Goal: Check status: Check status

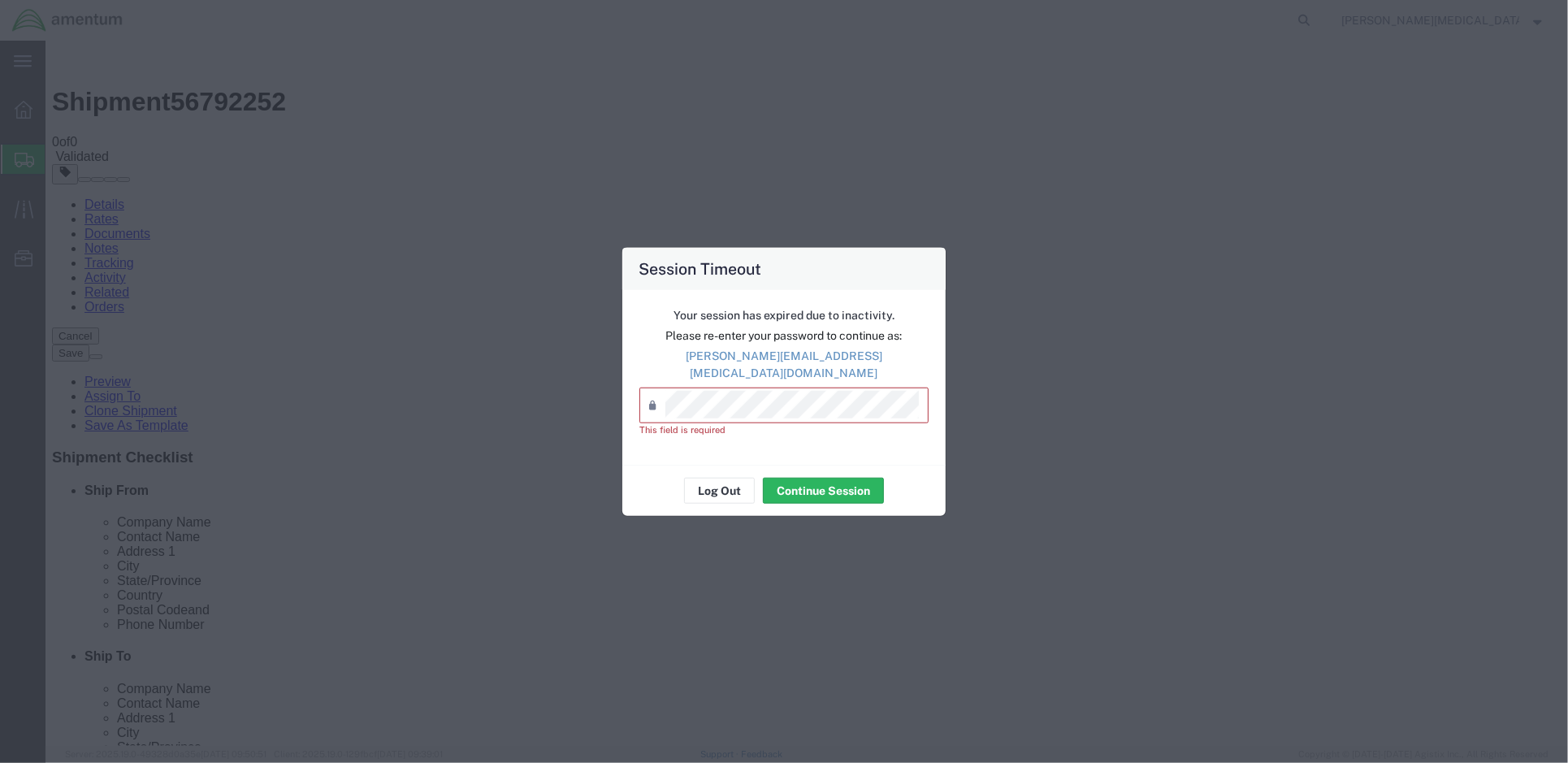
click at [732, 411] on div "Password *" at bounding box center [784, 405] width 290 height 36
click at [548, 380] on div "Session Timeout Your session has expired due to inactivity. Please re-enter you…" at bounding box center [784, 382] width 1568 height 763
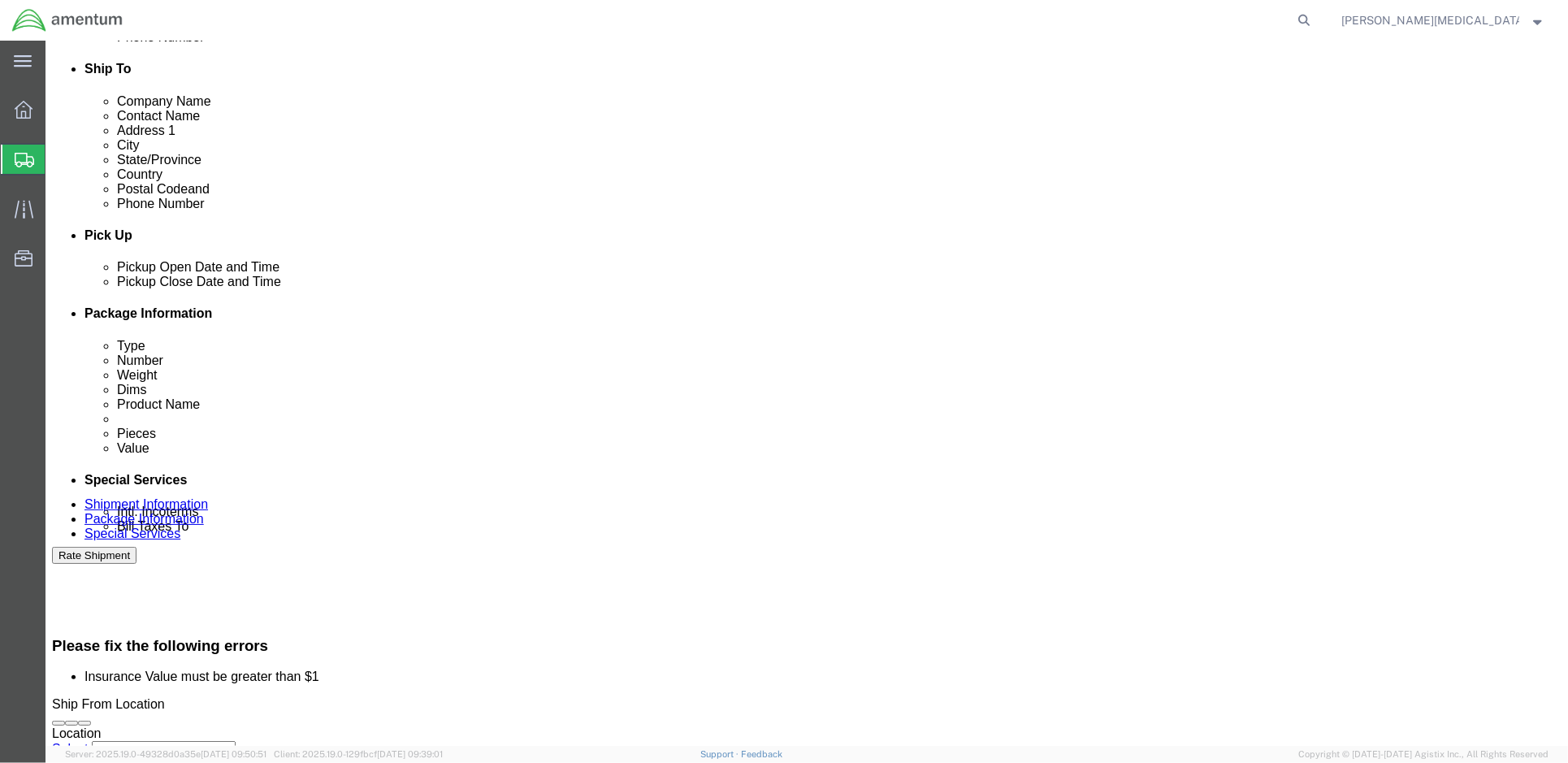
scroll to position [180, 0]
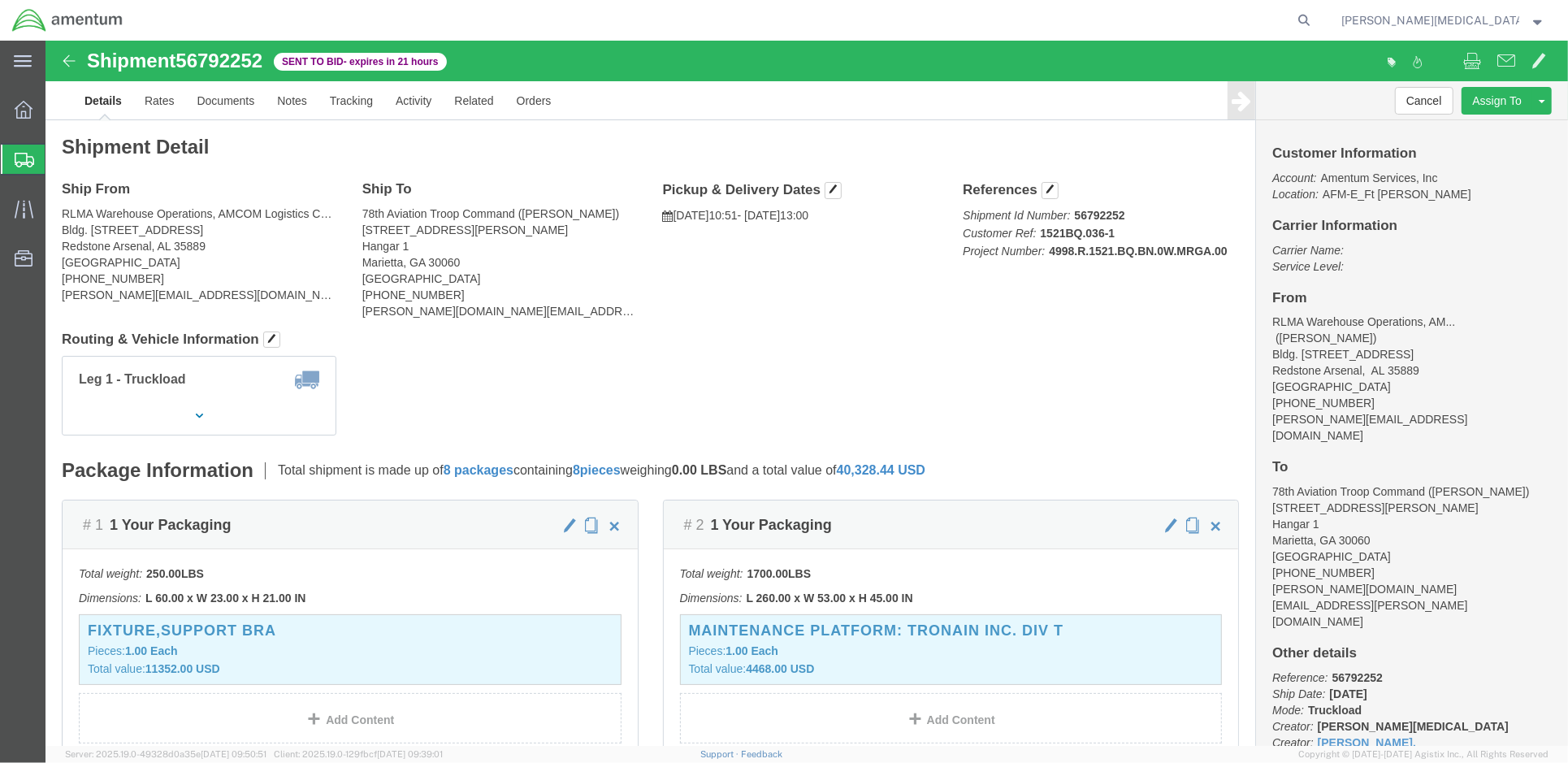
click span "10:51"
click icon "button"
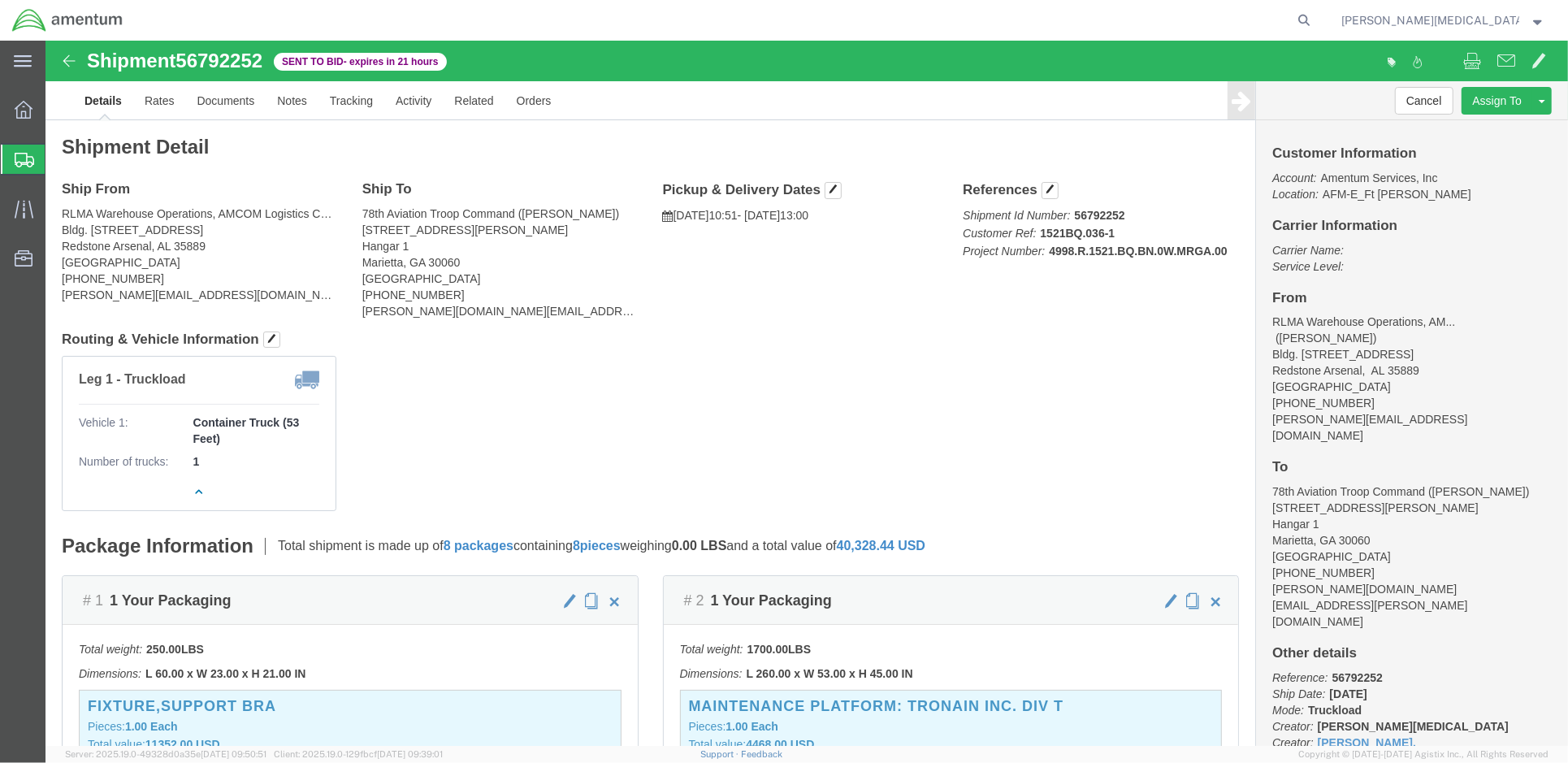
click b "1"
click div "Leg 1 - Truckload Vehicle 1: Container Truck (53 Feet) Number of trucks: 1"
drag, startPoint x: 157, startPoint y: 358, endPoint x: 160, endPoint y: 384, distance: 26.2
click div "Leg 1 - Truckload Vehicle 1: Container Truck (53 Feet) Number of trucks: 1"
drag, startPoint x: 160, startPoint y: 384, endPoint x: 156, endPoint y: 416, distance: 32.2
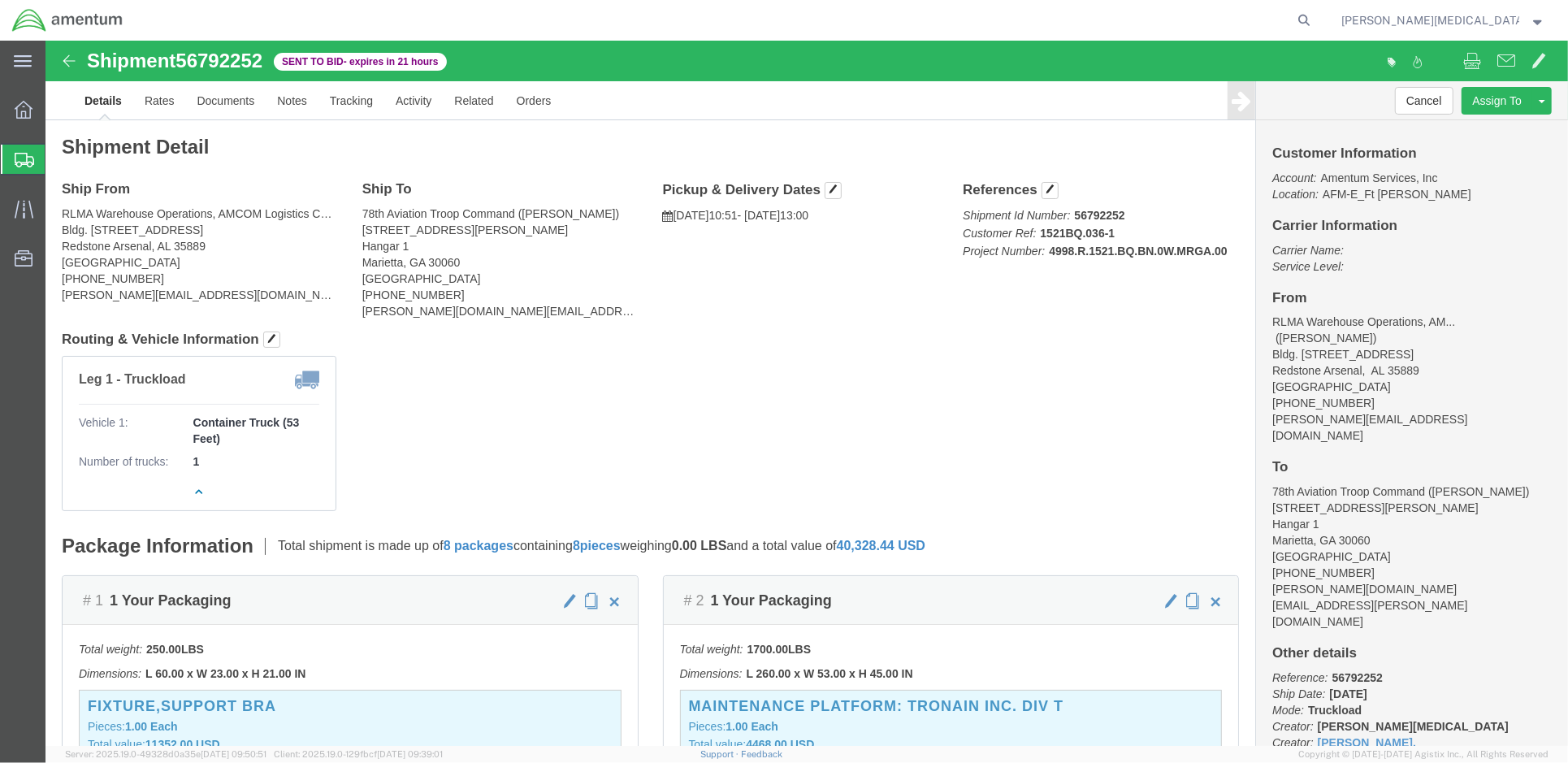
click b "1"
click span "button"
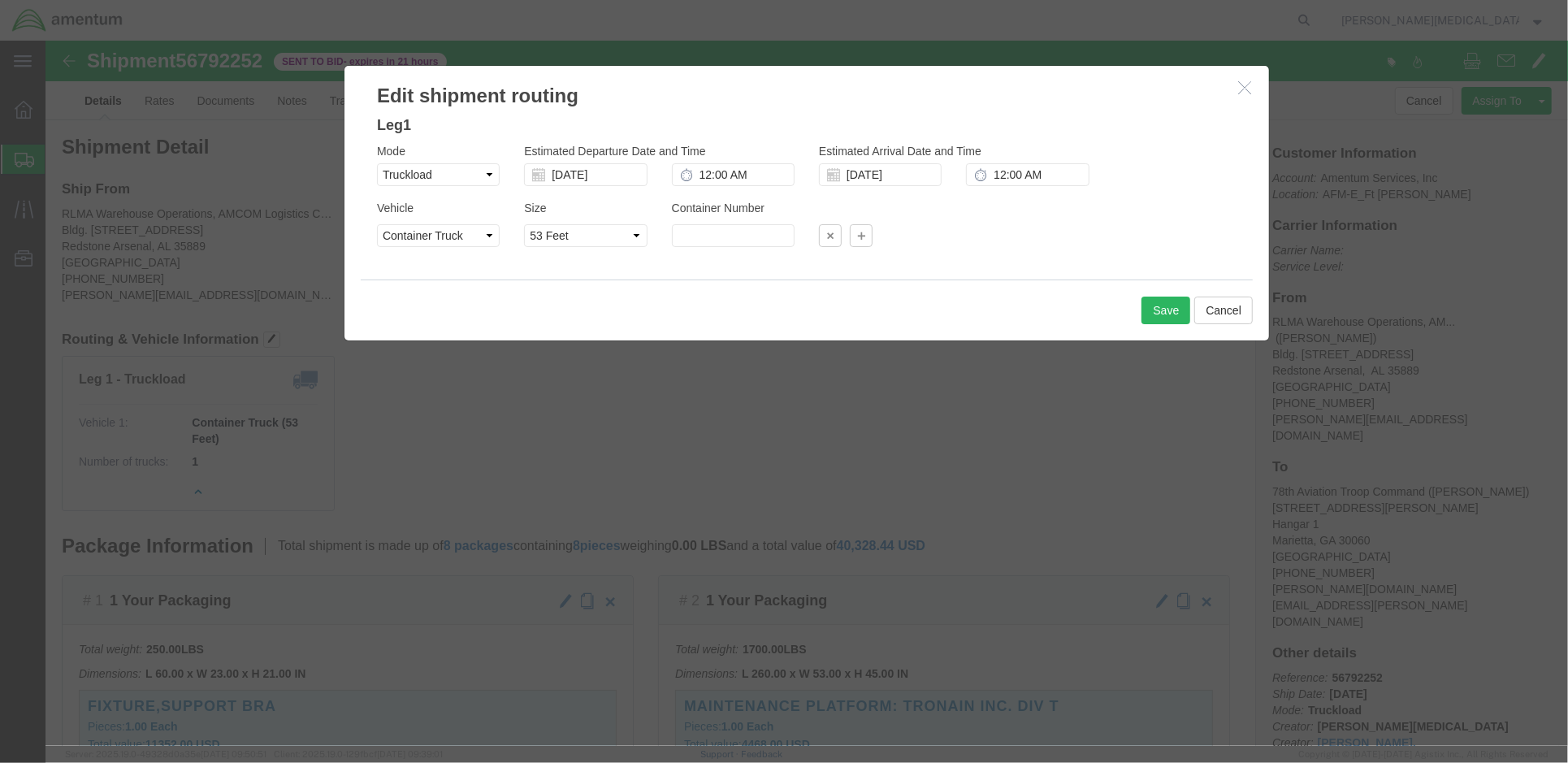
click icon "button"
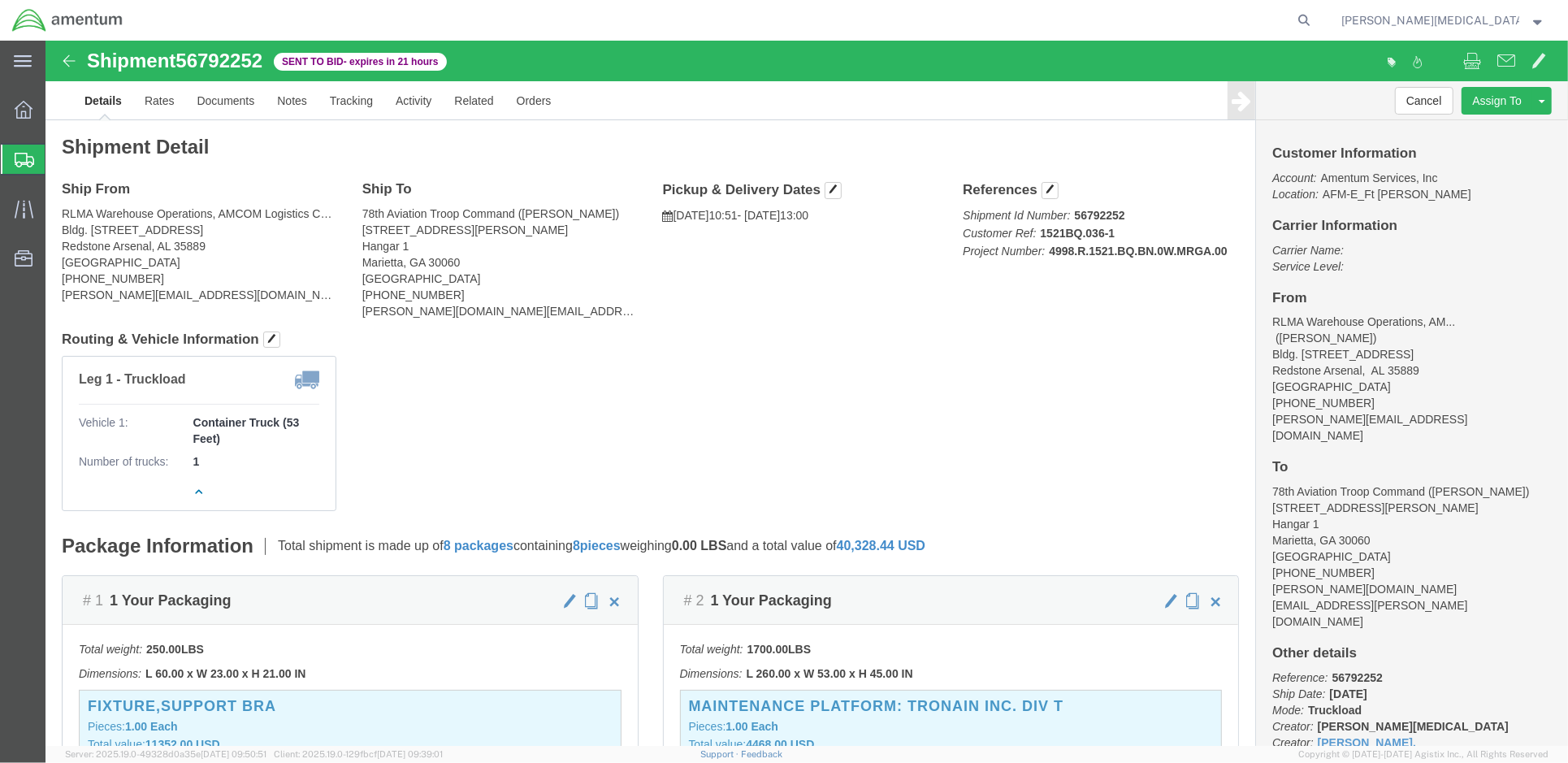
scroll to position [216, 0]
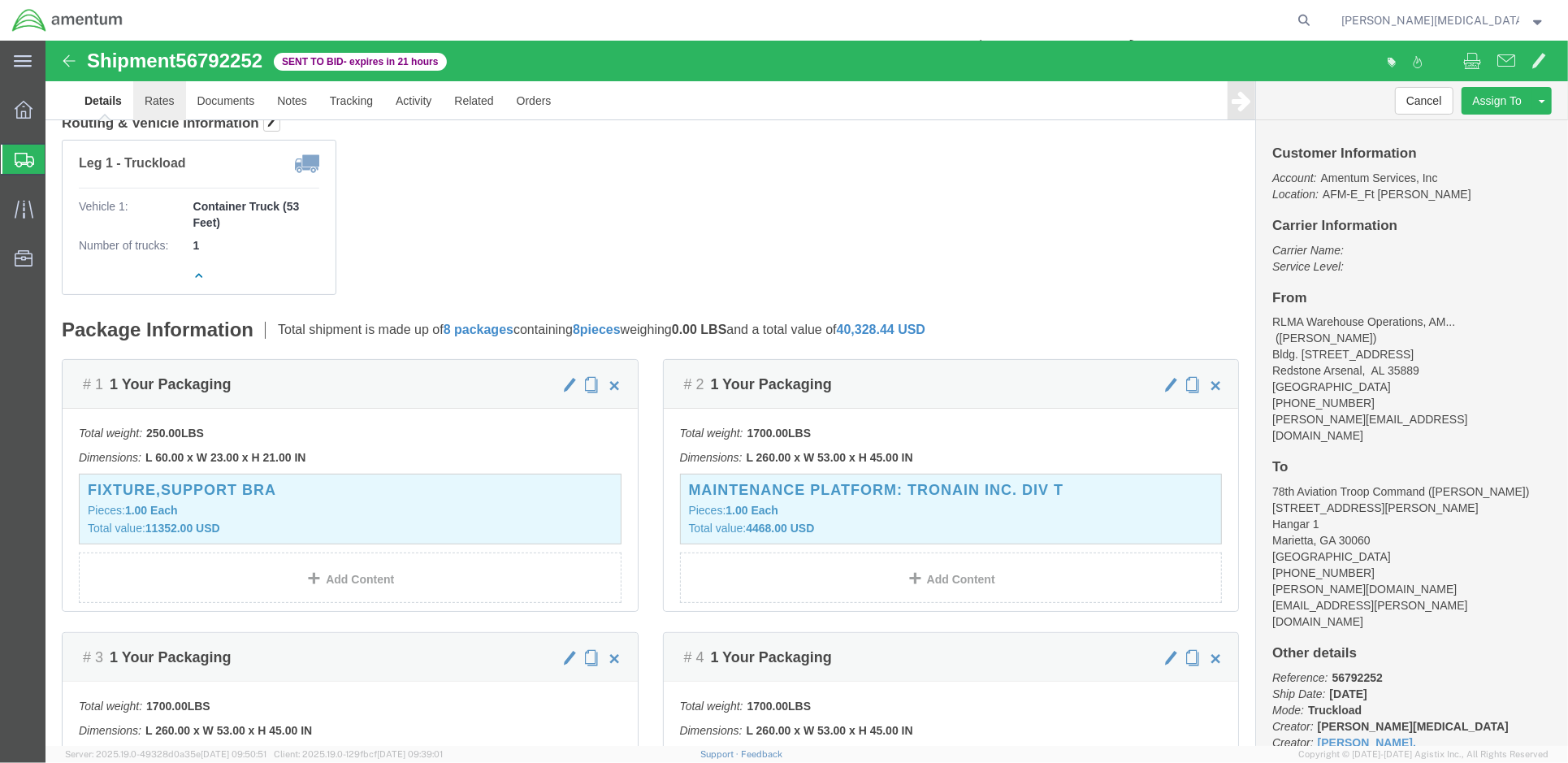
click link "Rates"
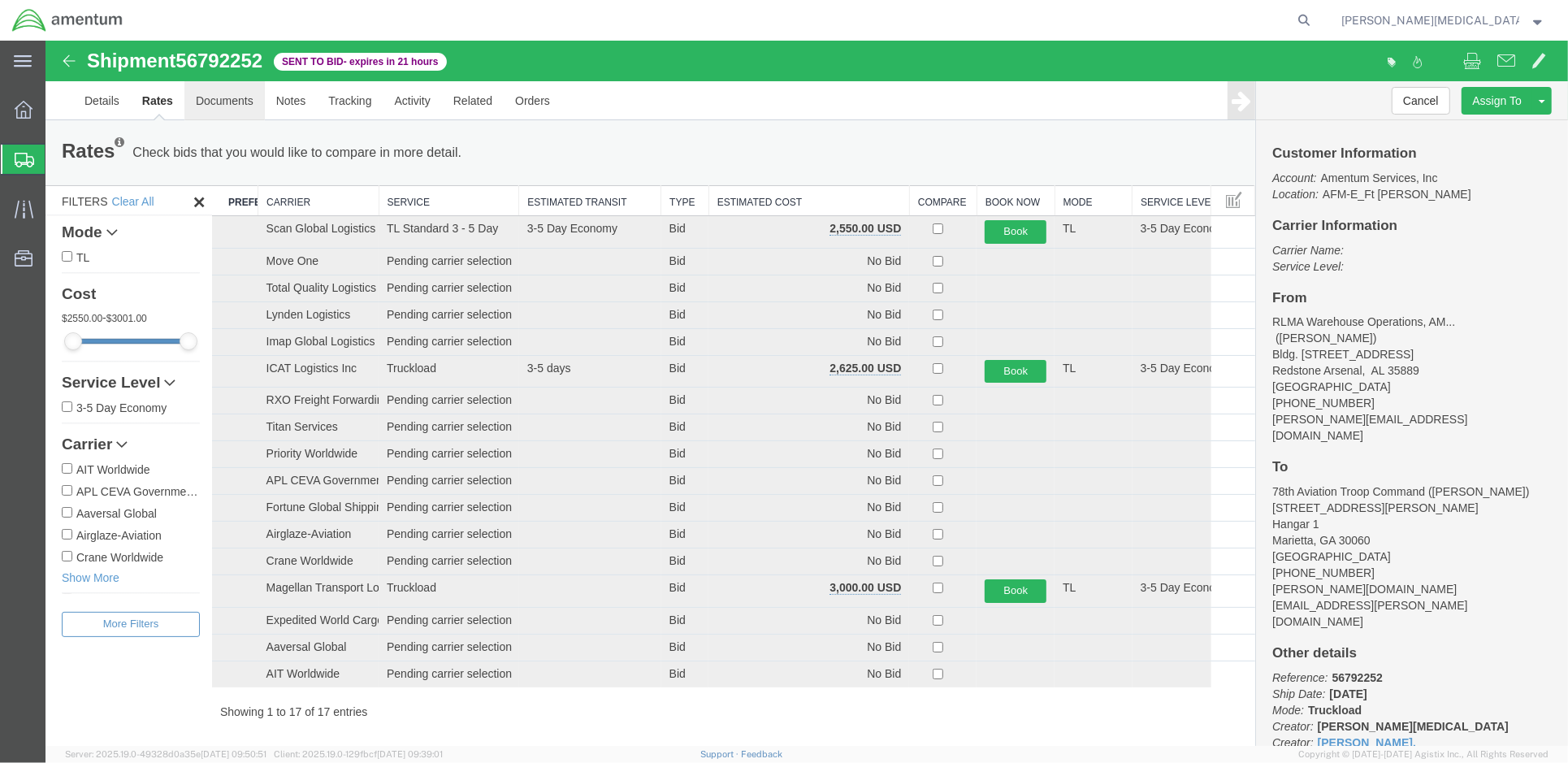
click at [205, 96] on link "Documents" at bounding box center [224, 100] width 80 height 39
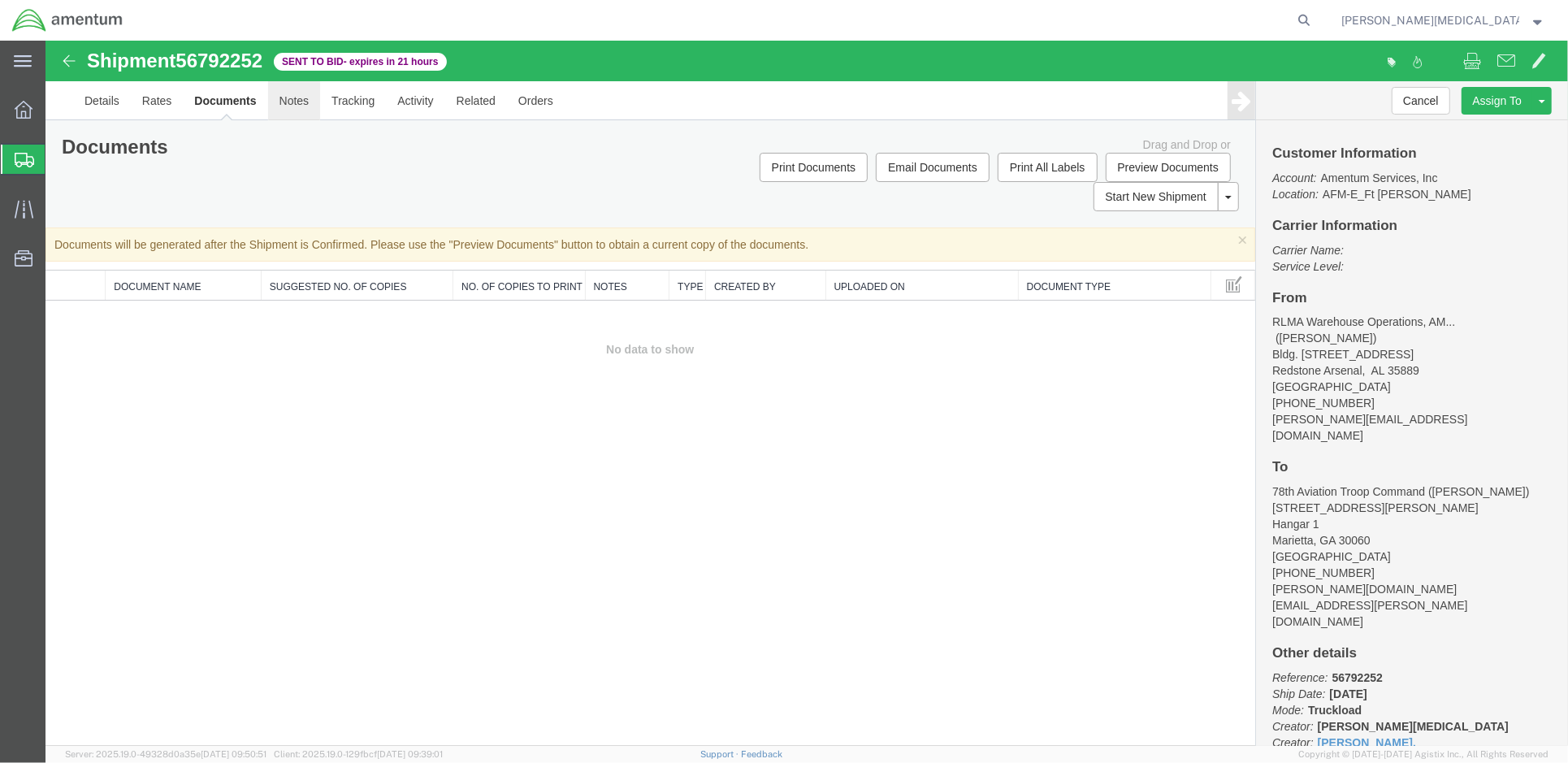
click at [295, 104] on link "Notes" at bounding box center [293, 100] width 52 height 39
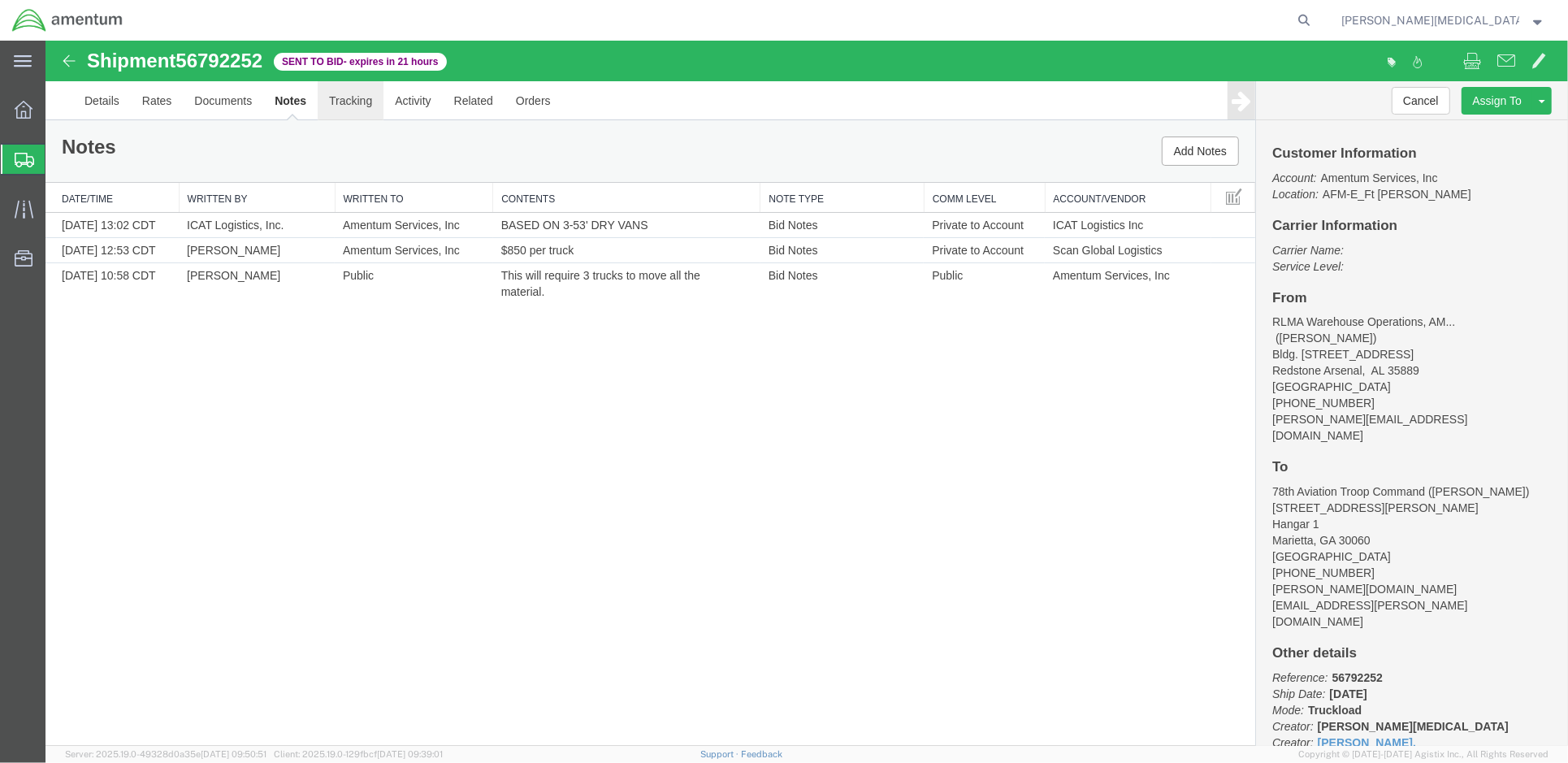
click at [336, 104] on link "Tracking" at bounding box center [349, 100] width 66 height 39
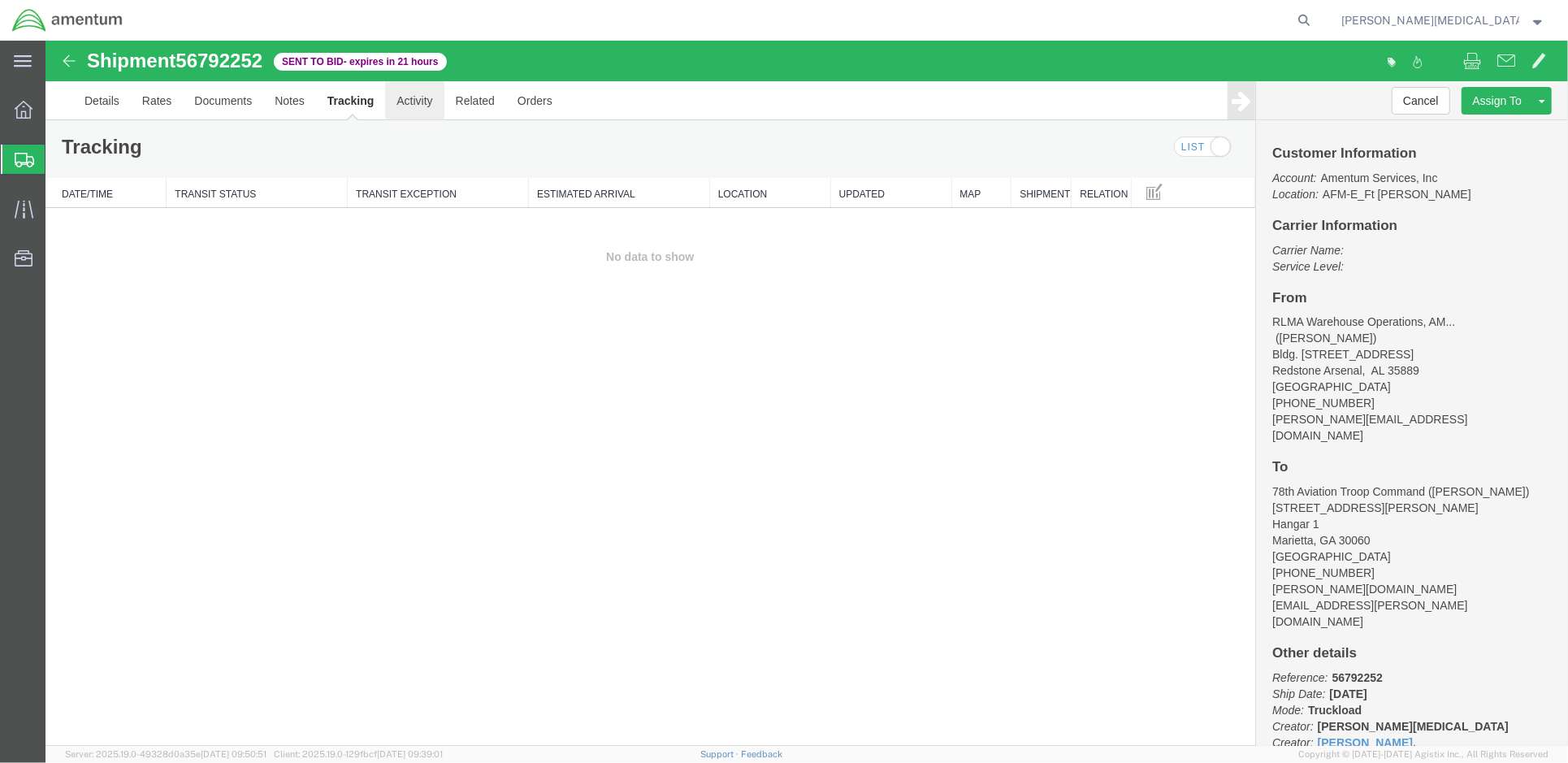
click at [410, 105] on link "Activity" at bounding box center [413, 100] width 59 height 39
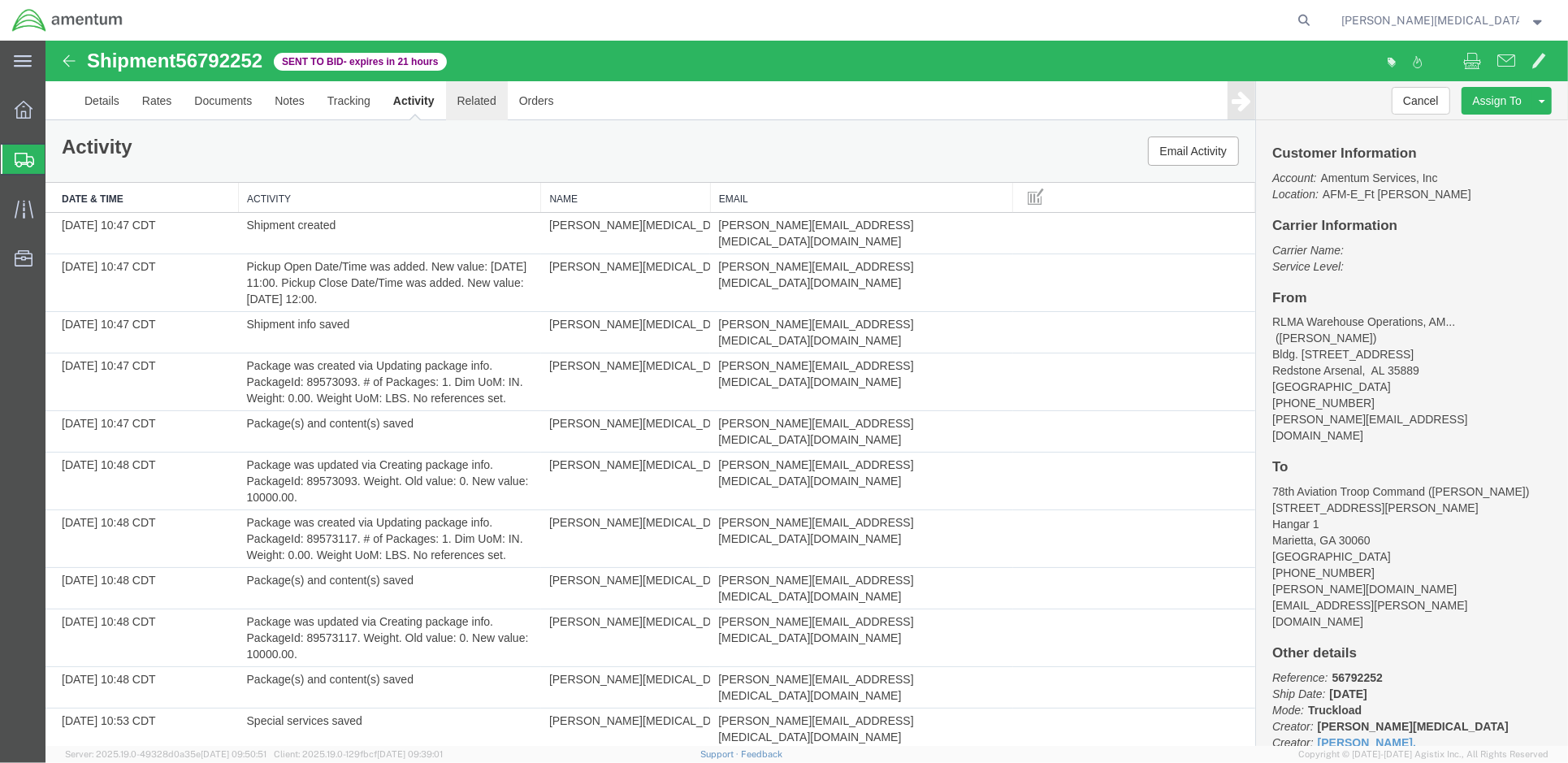
click at [480, 94] on link "Related" at bounding box center [476, 100] width 62 height 39
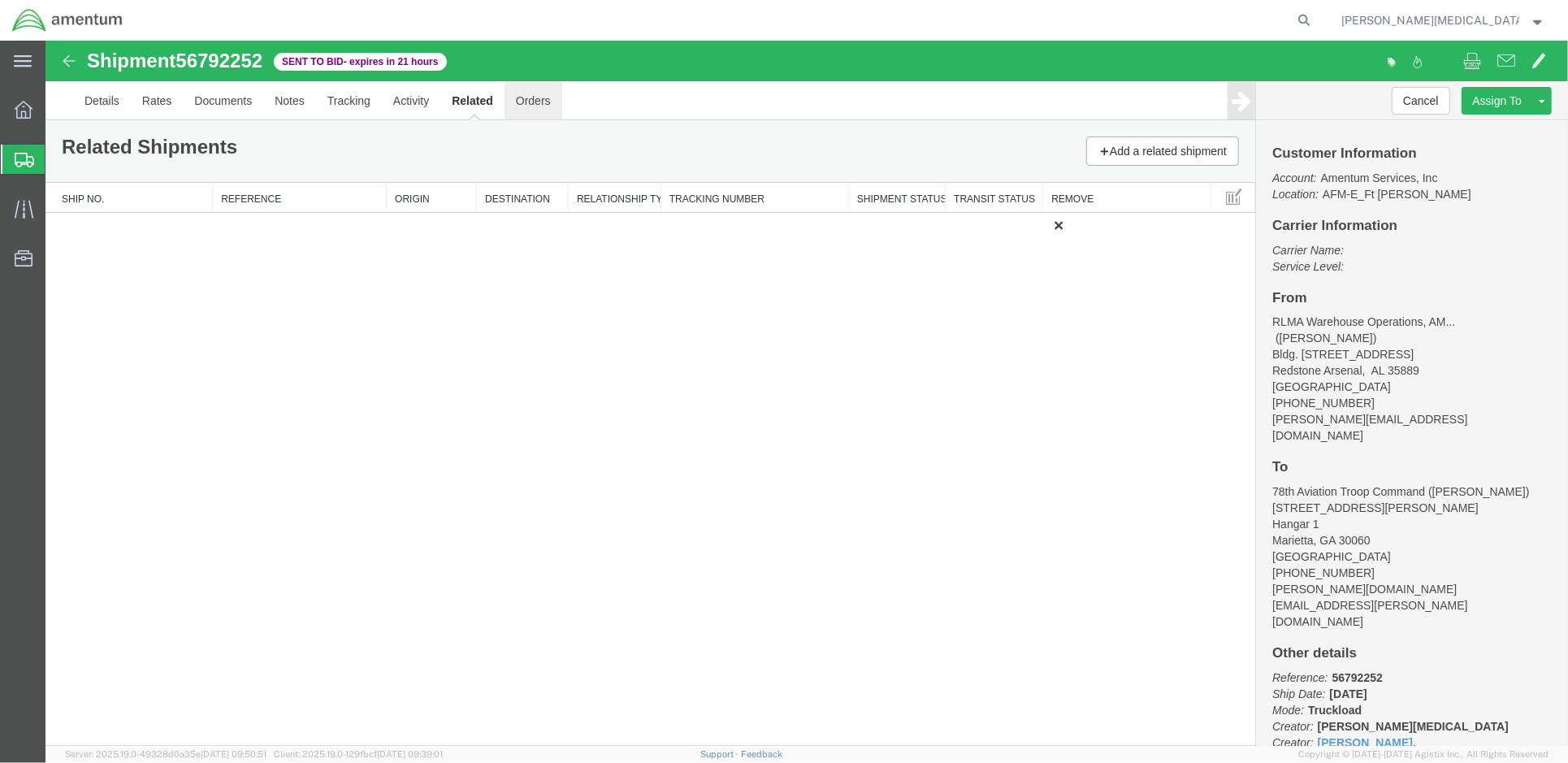
click at [539, 108] on link "Orders" at bounding box center [533, 100] width 58 height 39
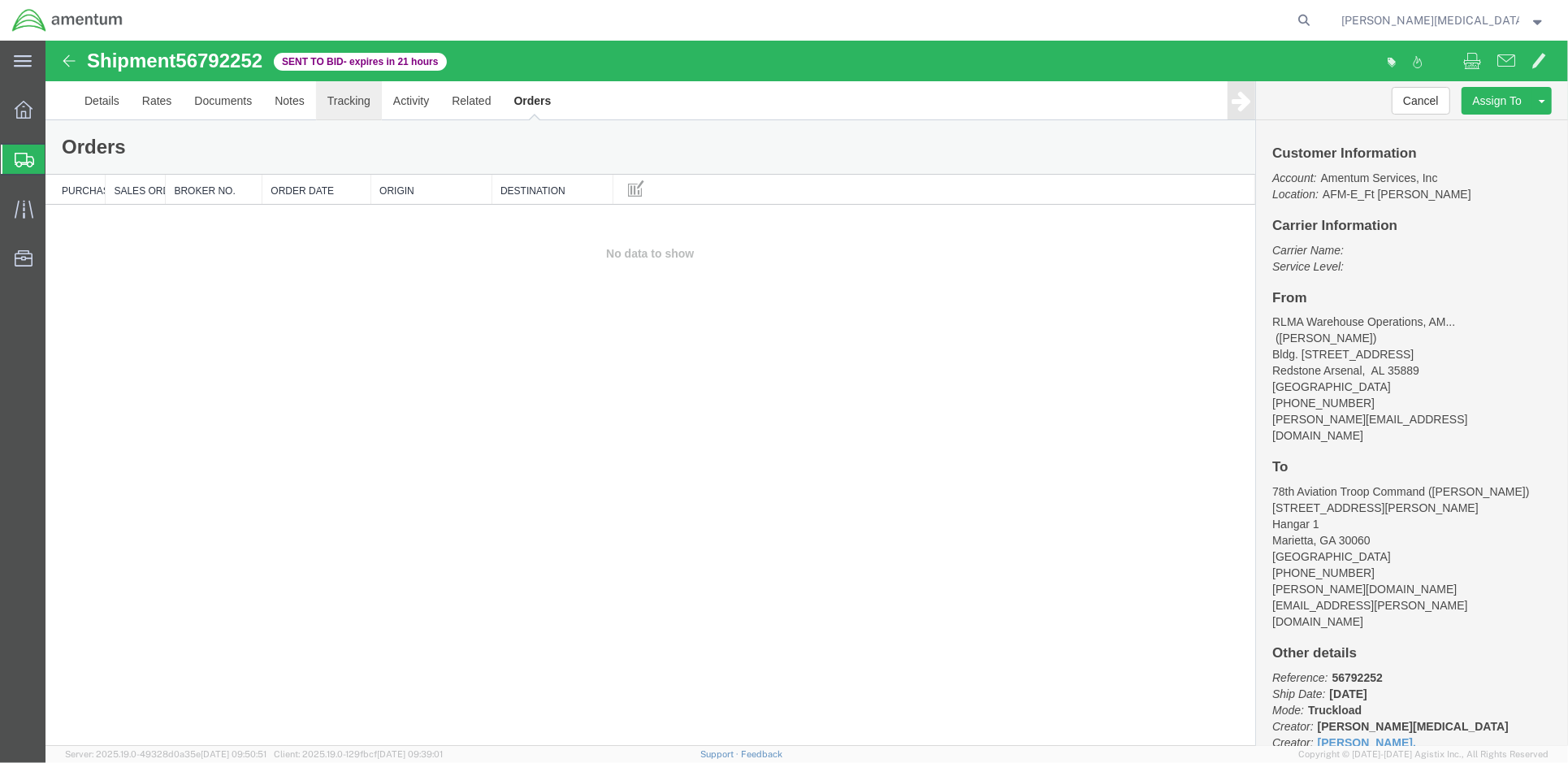
click at [359, 109] on link "Tracking" at bounding box center [347, 100] width 66 height 39
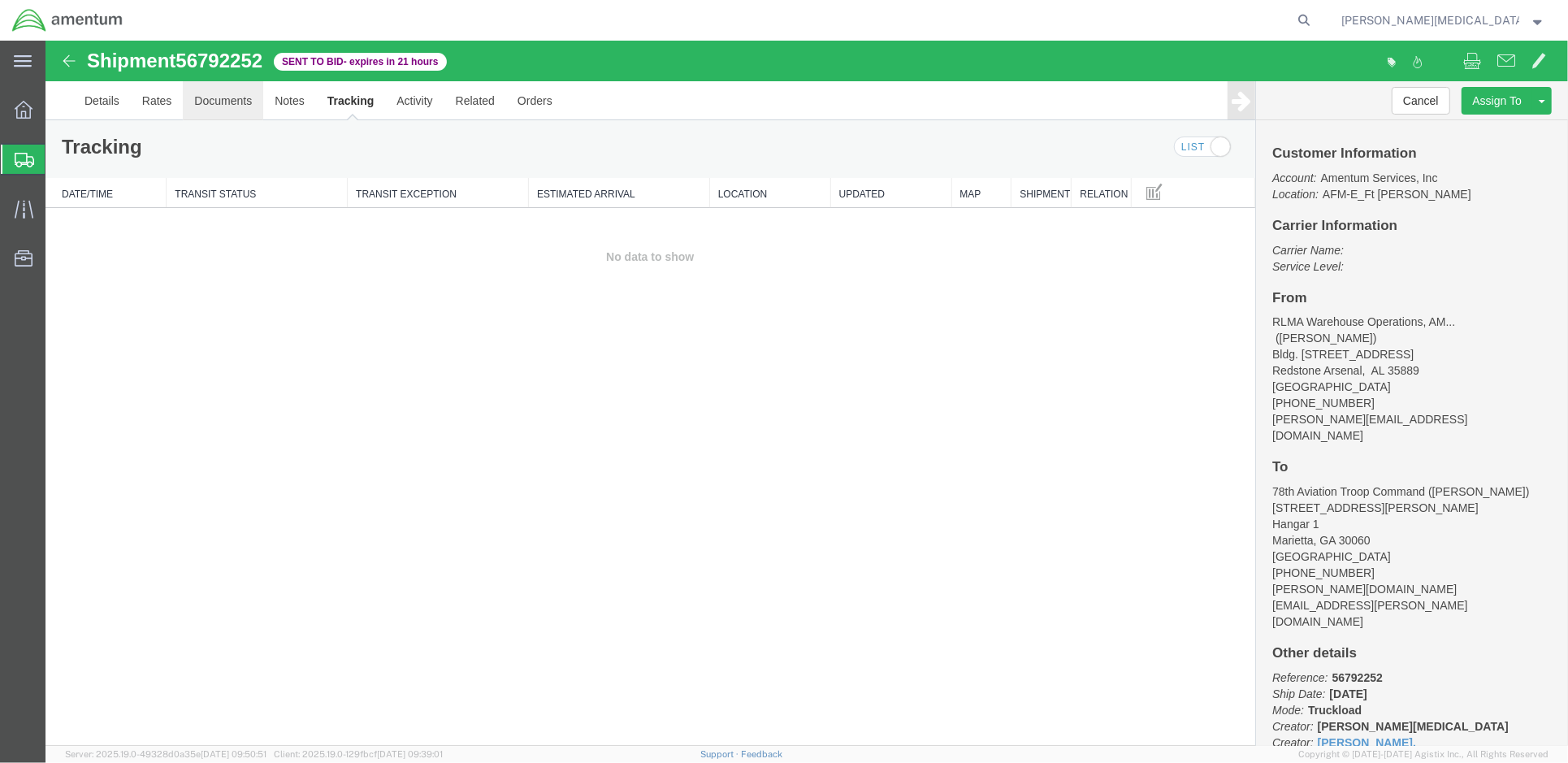
click at [217, 108] on link "Documents" at bounding box center [222, 100] width 80 height 39
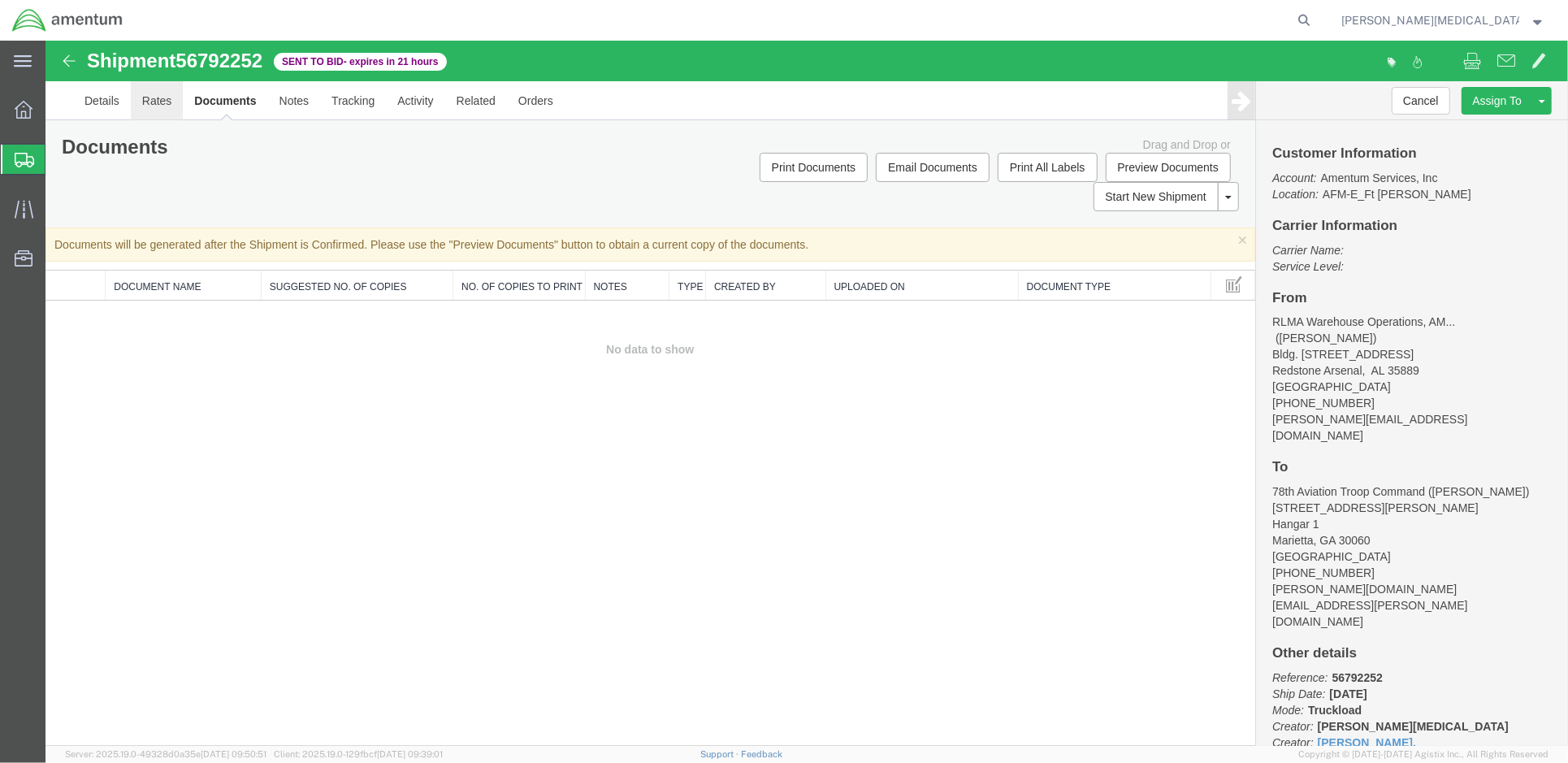
click at [158, 107] on link "Rates" at bounding box center [157, 100] width 52 height 39
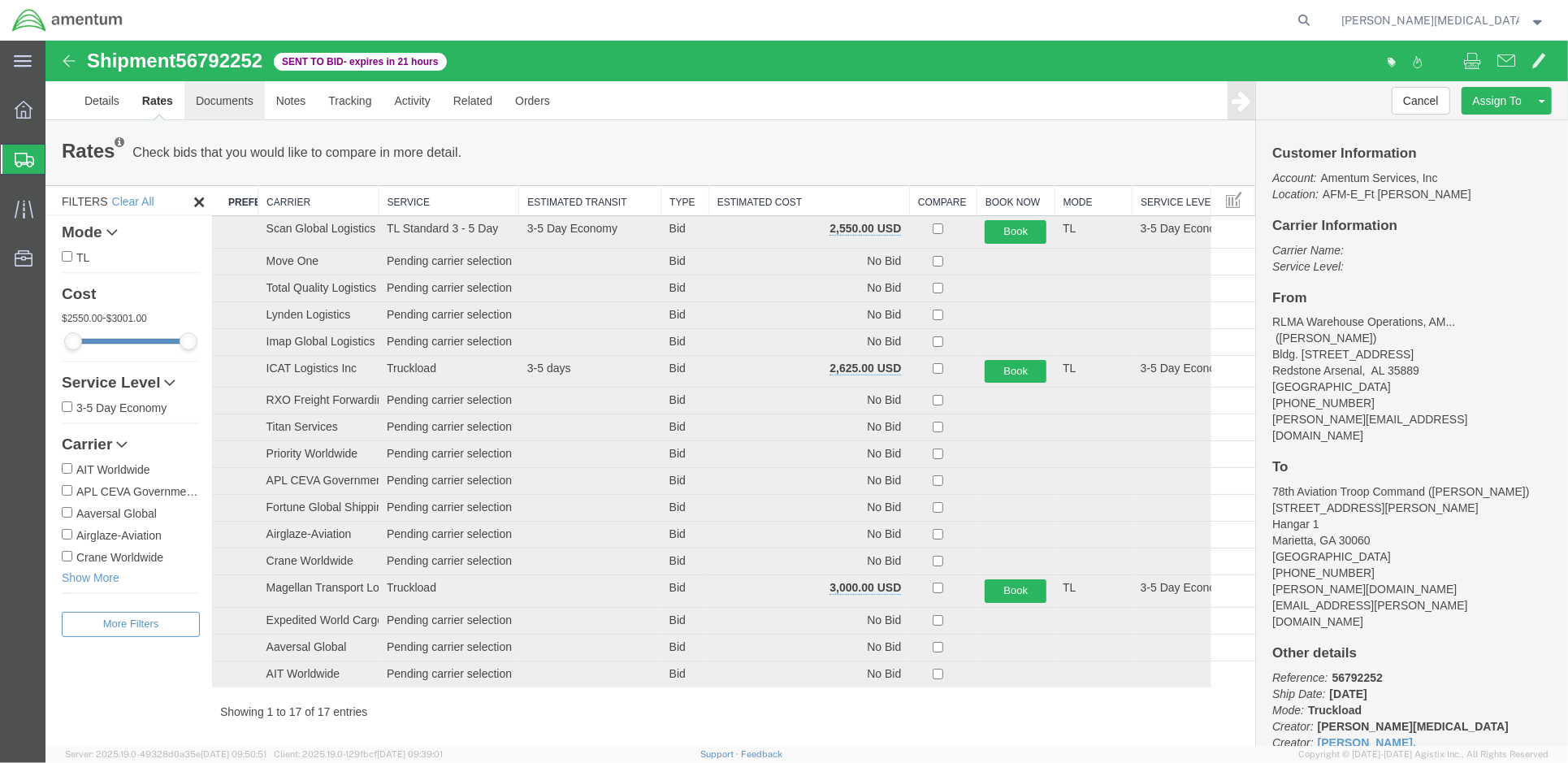
click at [219, 100] on link "Documents" at bounding box center [224, 100] width 80 height 39
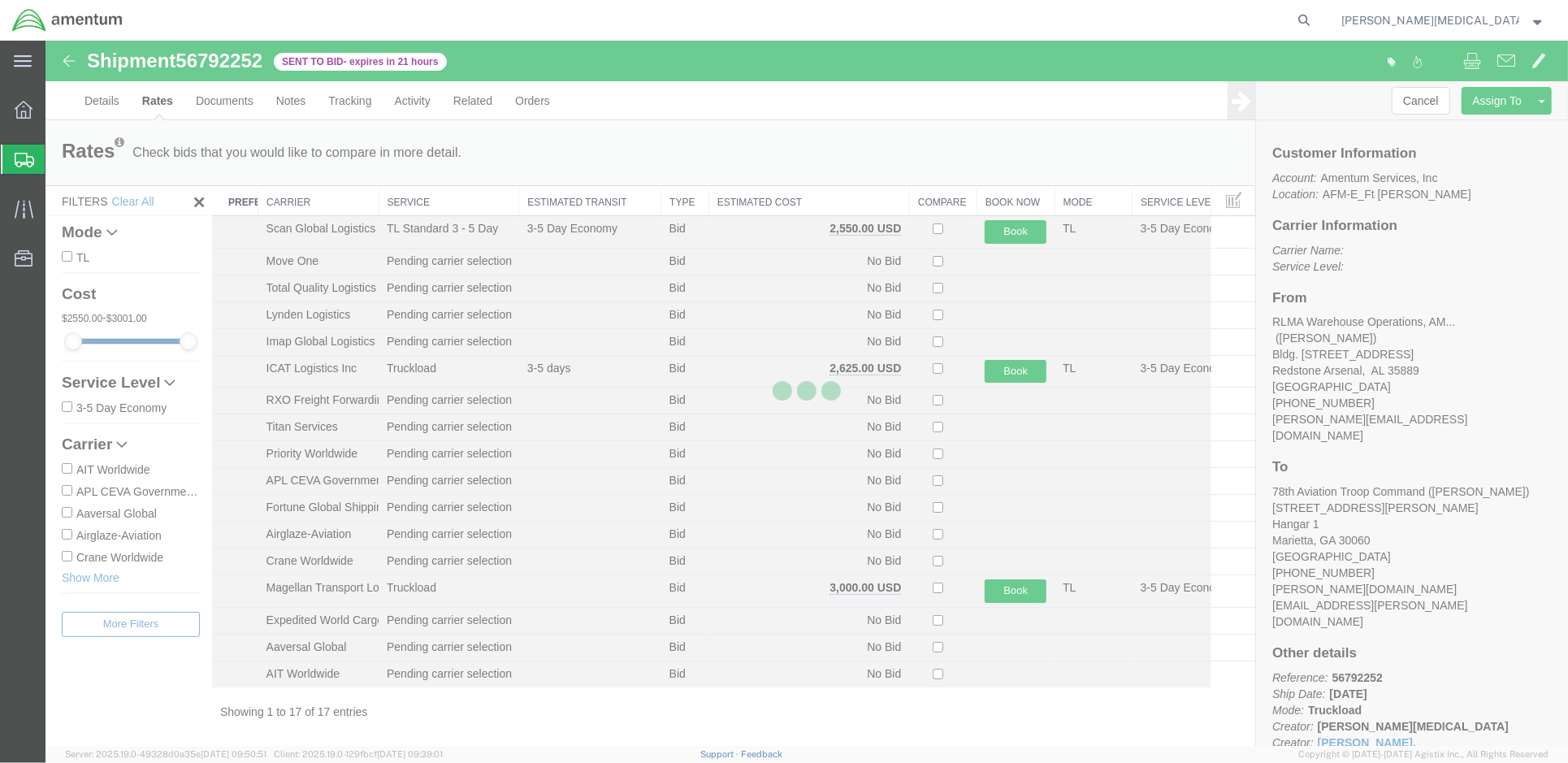
click at [296, 99] on div at bounding box center [806, 392] width 1522 height 705
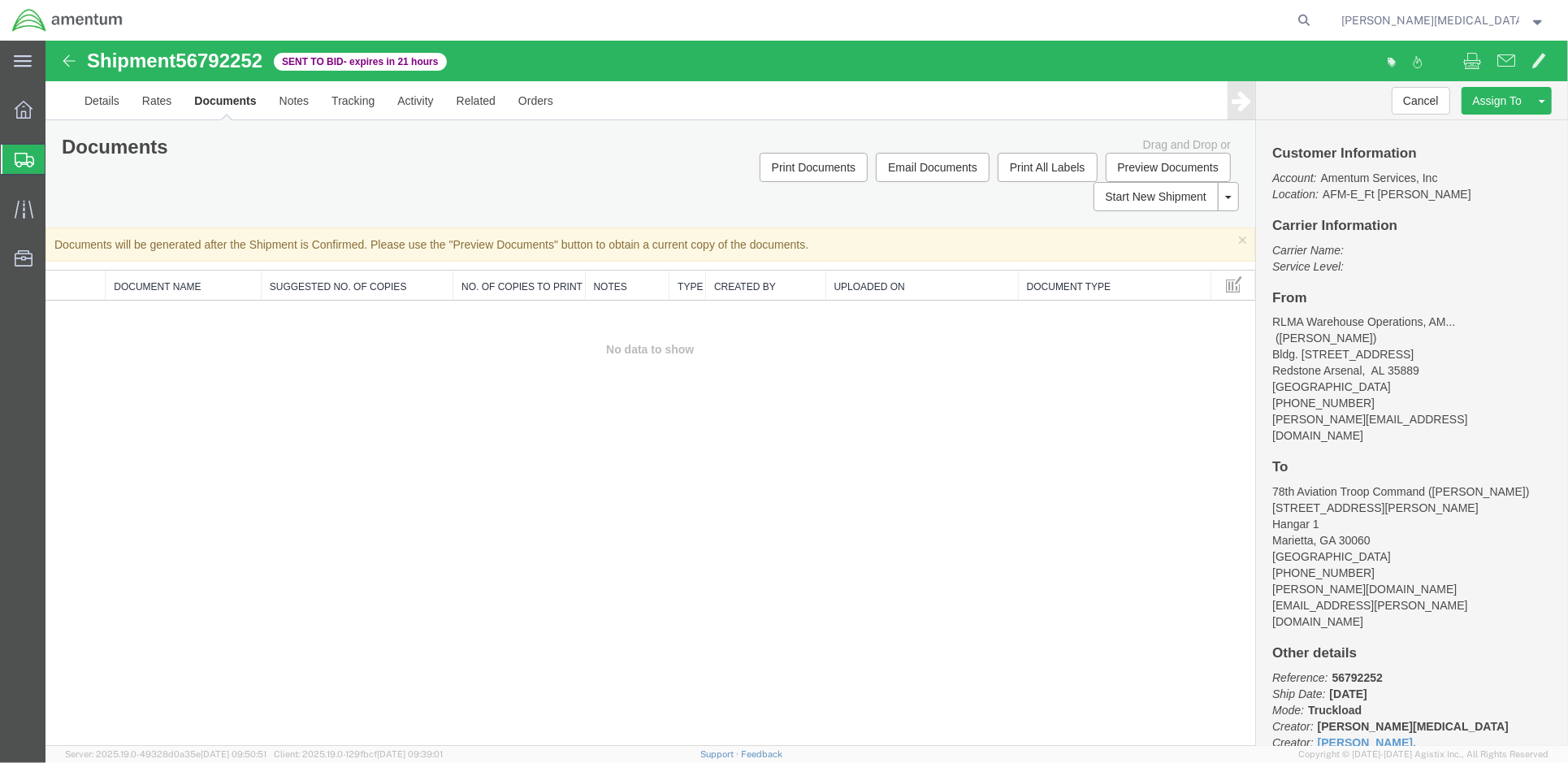
click at [226, 98] on link "Documents" at bounding box center [224, 100] width 85 height 39
click at [149, 102] on link "Rates" at bounding box center [157, 100] width 52 height 39
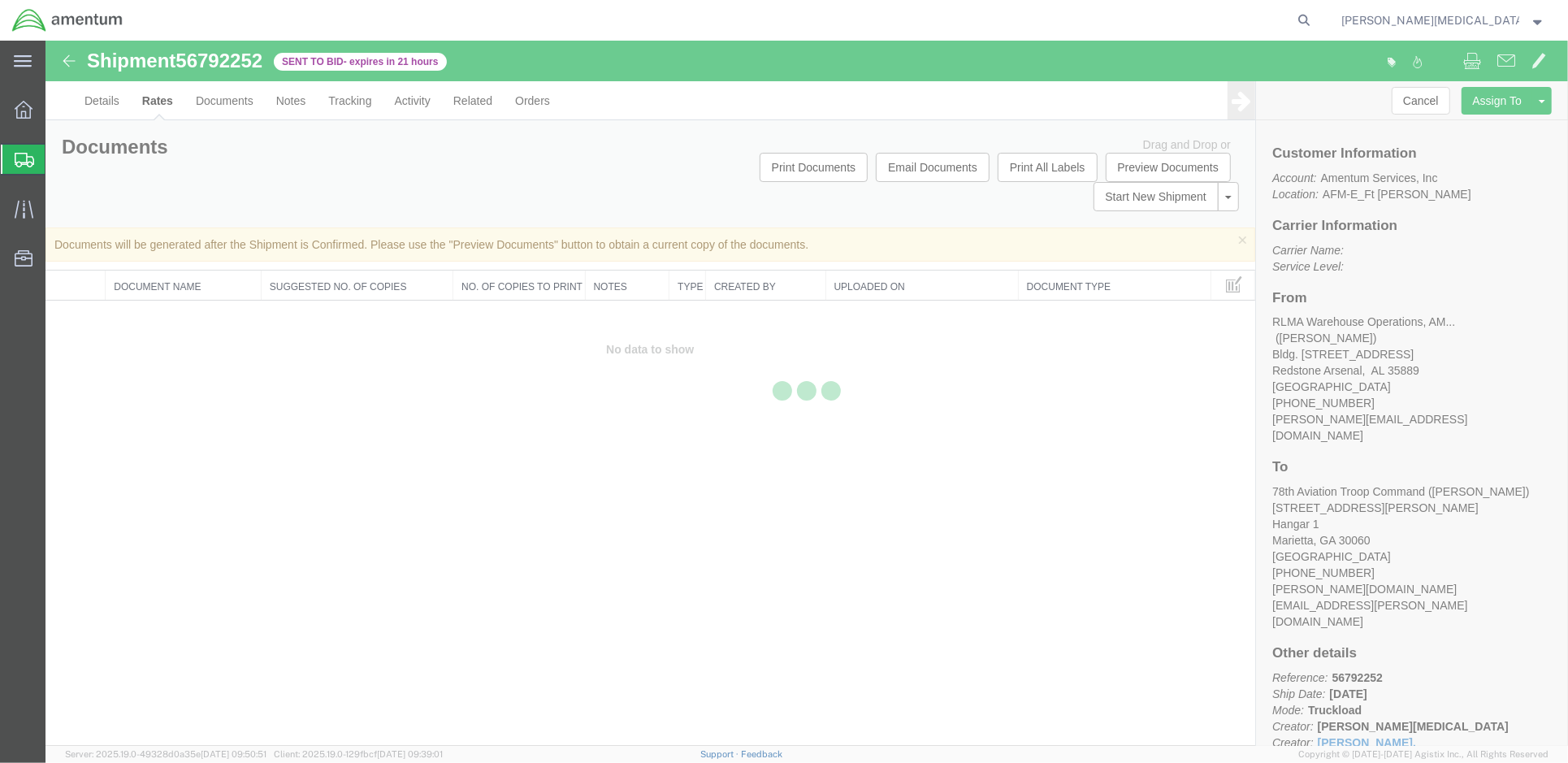
click at [94, 104] on div at bounding box center [807, 393] width 1522 height 705
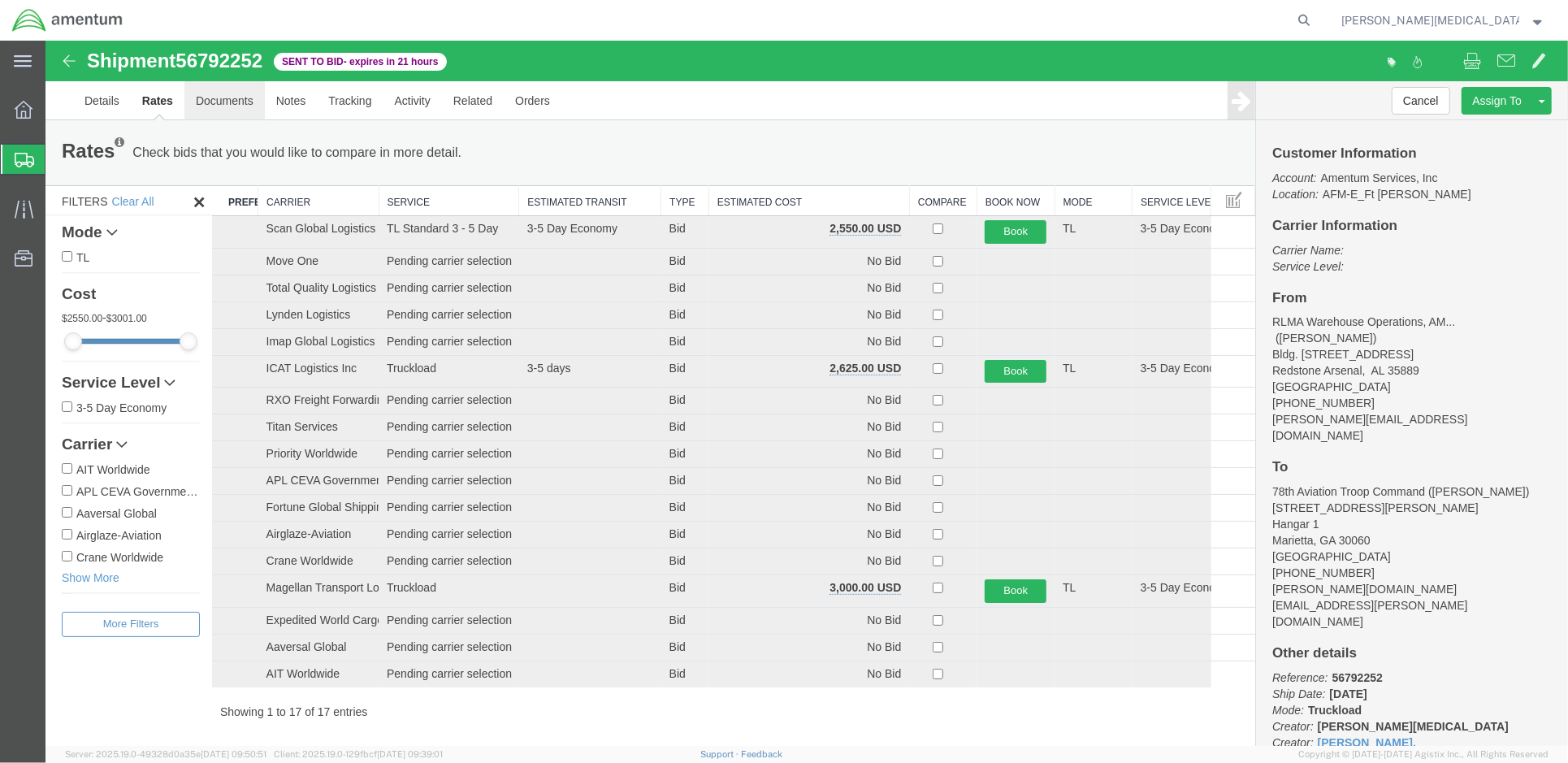
click at [220, 108] on link "Documents" at bounding box center [224, 100] width 80 height 39
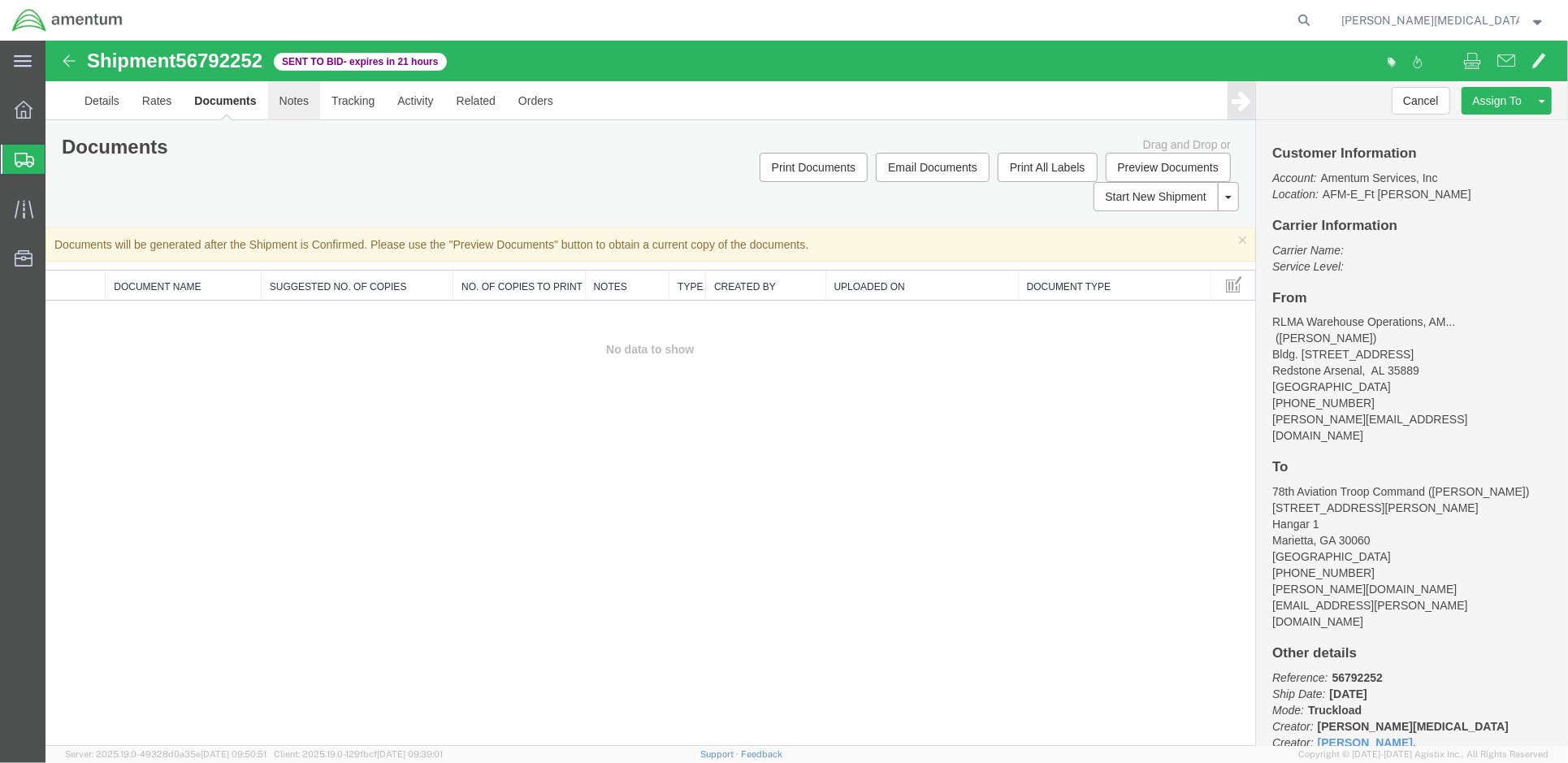
click at [284, 98] on link "Notes" at bounding box center [293, 100] width 52 height 39
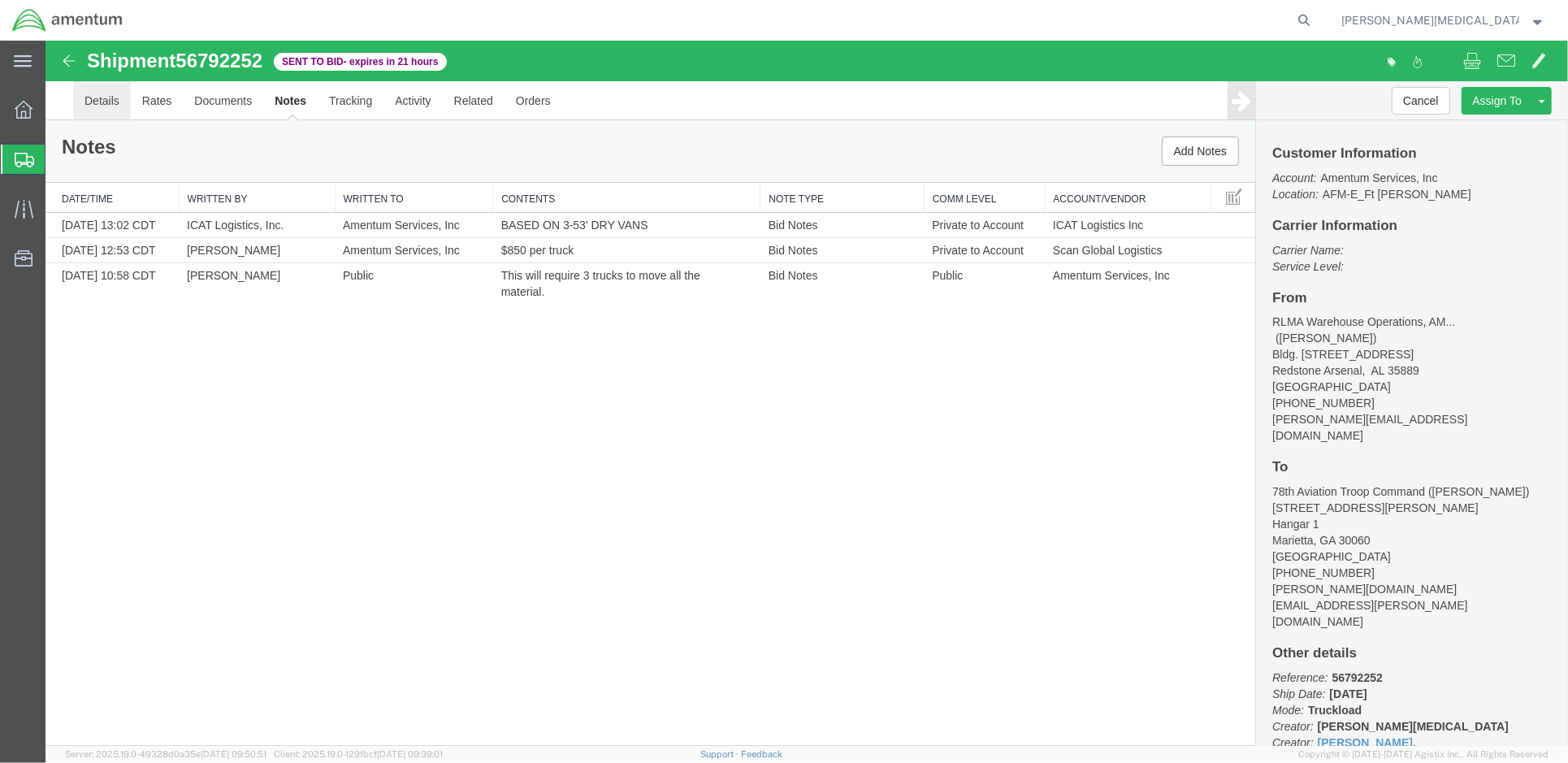
click at [93, 107] on link "Details" at bounding box center [102, 100] width 58 height 39
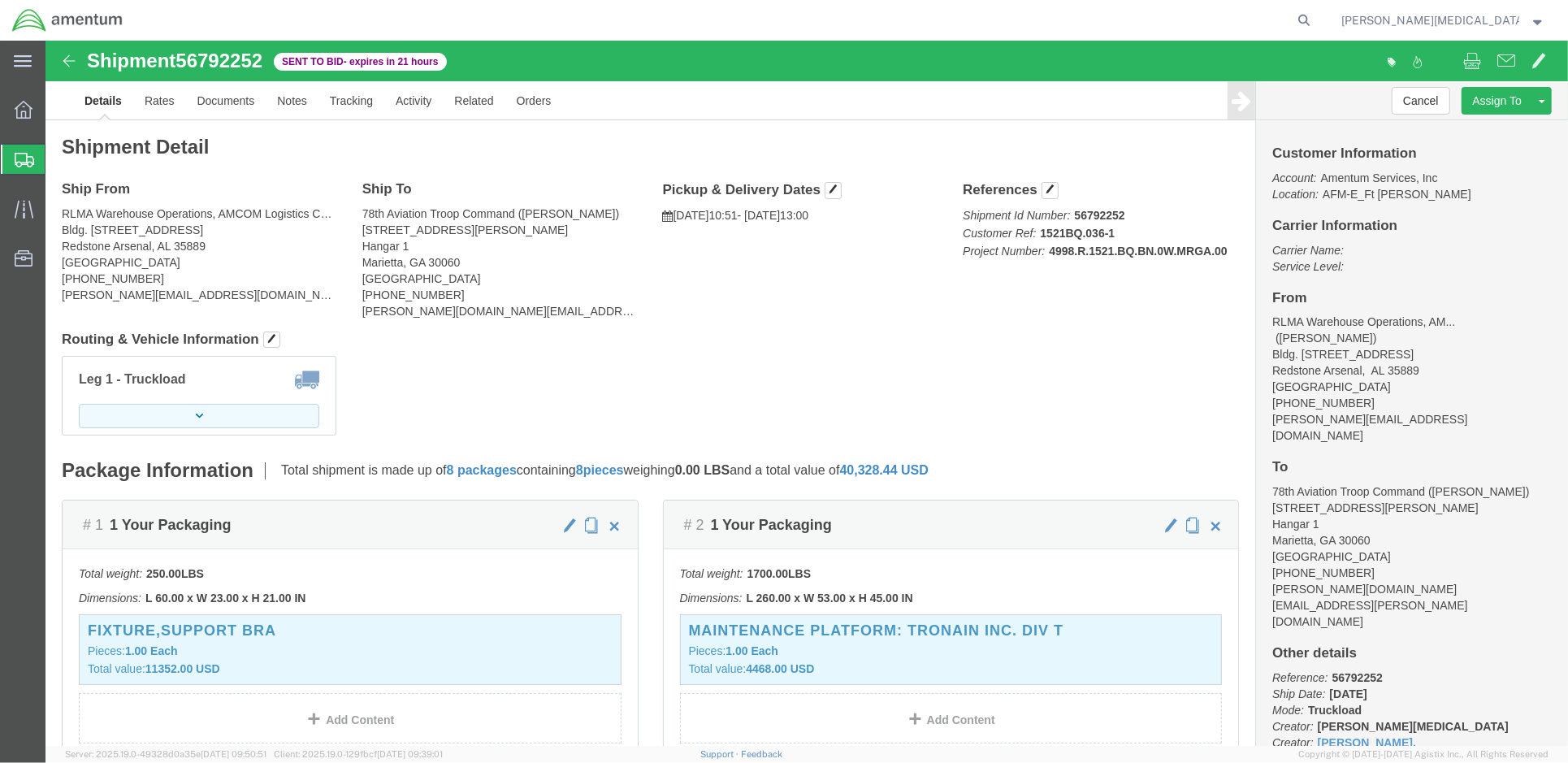
click button "button"
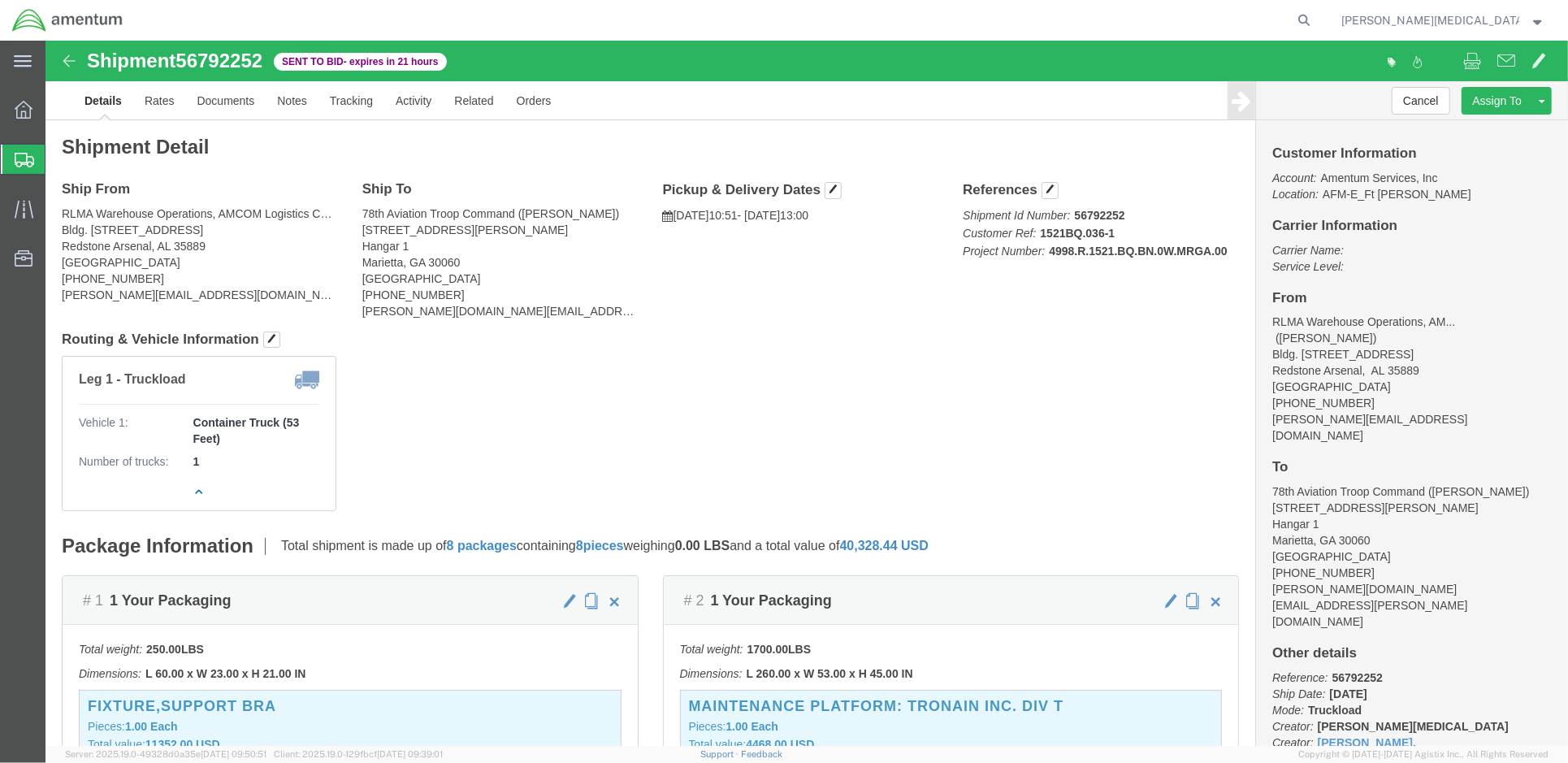
click b "1"
click link "Rates"
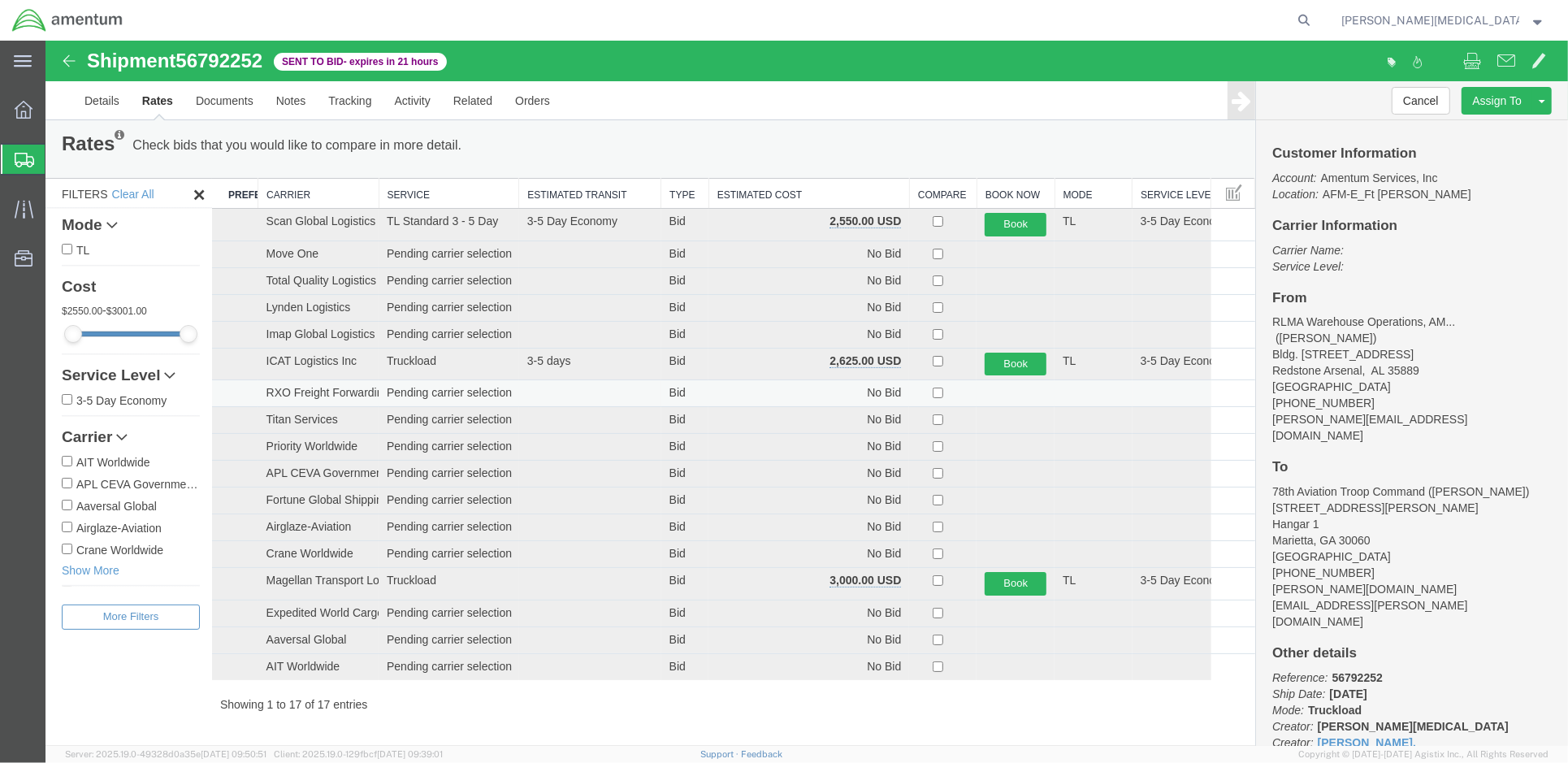
scroll to position [16, 0]
